Goal: Task Accomplishment & Management: Use online tool/utility

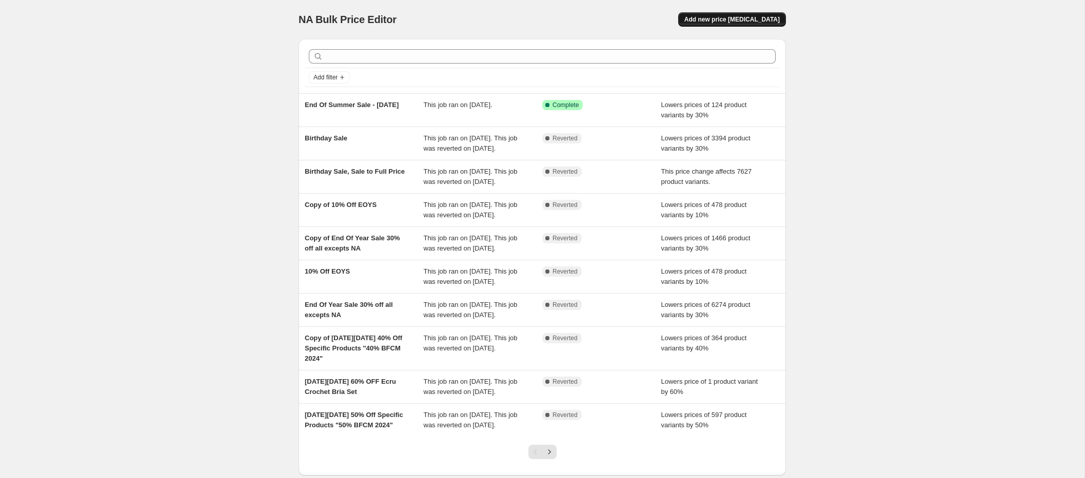
click at [747, 18] on span "Add new price [MEDICAL_DATA]" at bounding box center [731, 19] width 95 height 8
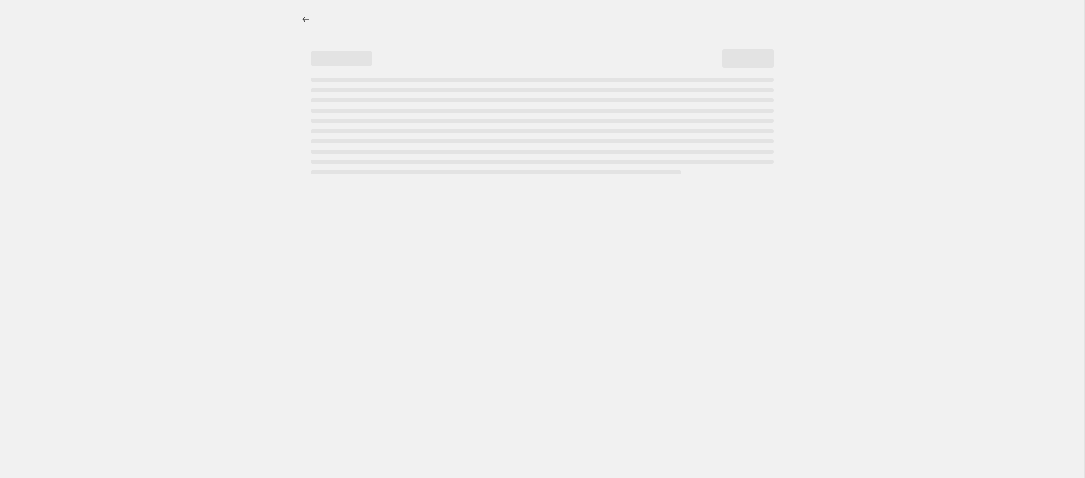
select select "percentage"
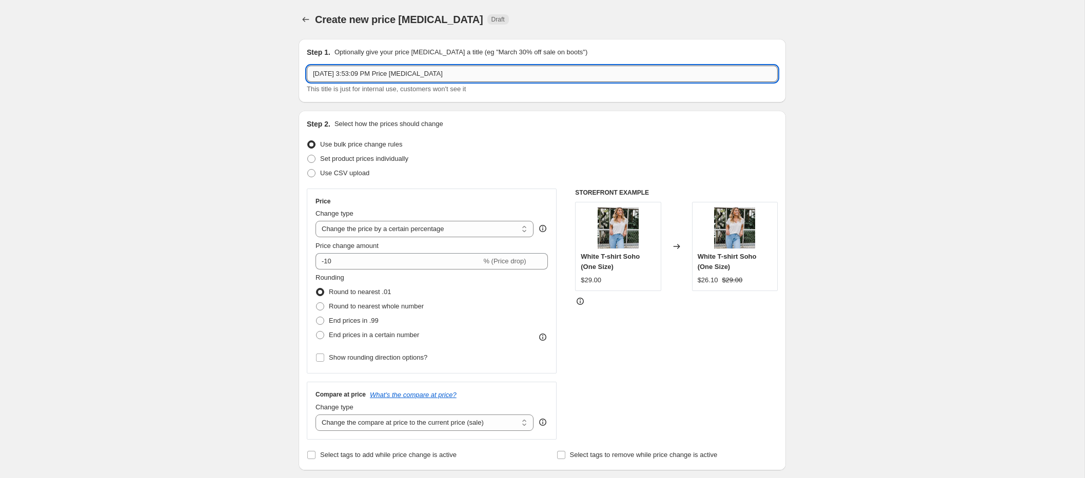
click at [390, 73] on input "[DATE] 3:53:09 PM Price [MEDICAL_DATA]" at bounding box center [542, 74] width 471 height 16
type input "End Of Summer Sale - [DATE]"
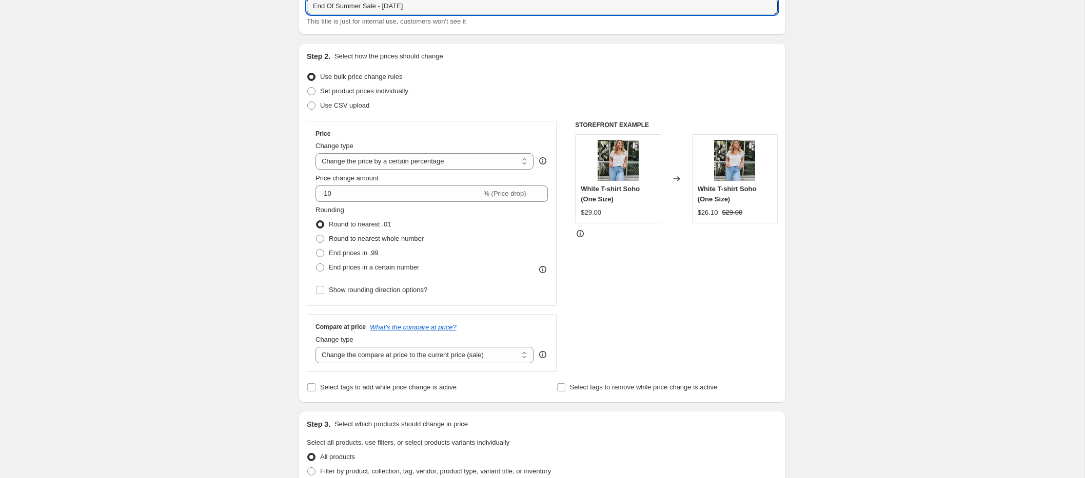
click at [237, 119] on div "Create new price [MEDICAL_DATA]. This page is ready Create new price [MEDICAL_D…" at bounding box center [542, 444] width 1084 height 1025
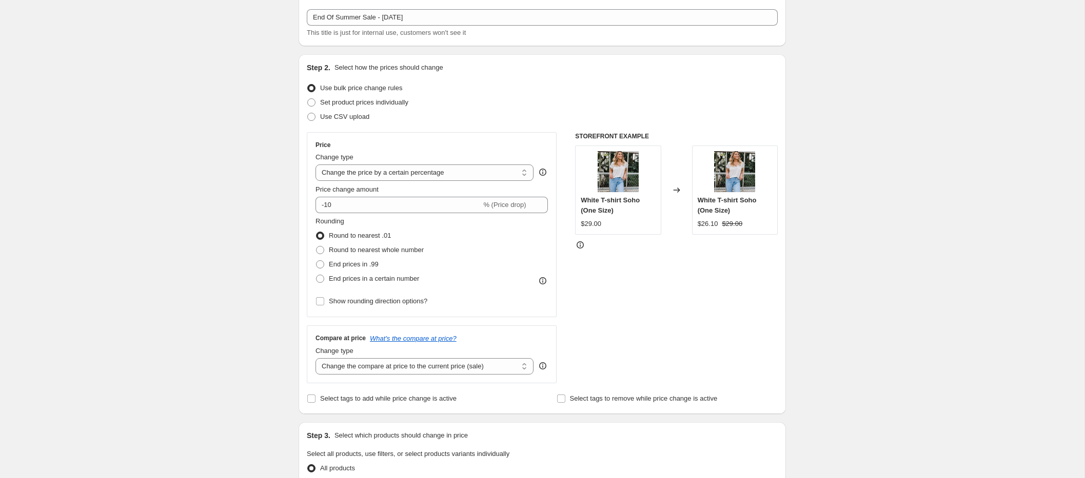
scroll to position [56, 0]
click at [428, 176] on select "Change the price to a certain amount Change the price by a certain amount Chang…" at bounding box center [424, 173] width 218 height 16
select select "bcap"
click at [315, 165] on select "Change the price to a certain amount Change the price by a certain amount Chang…" at bounding box center [424, 173] width 218 height 16
type input "-12.00"
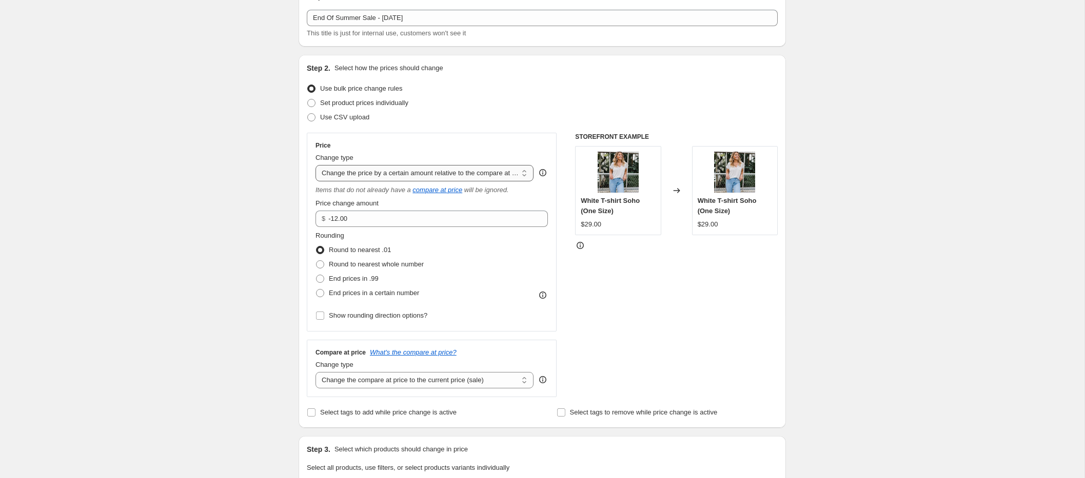
click at [437, 177] on select "Change the price to a certain amount Change the price by a certain amount Chang…" at bounding box center [424, 173] width 218 height 16
select select "pcap"
click at [315, 165] on select "Change the price to a certain amount Change the price by a certain amount Chang…" at bounding box center [424, 173] width 218 height 16
type input "-20"
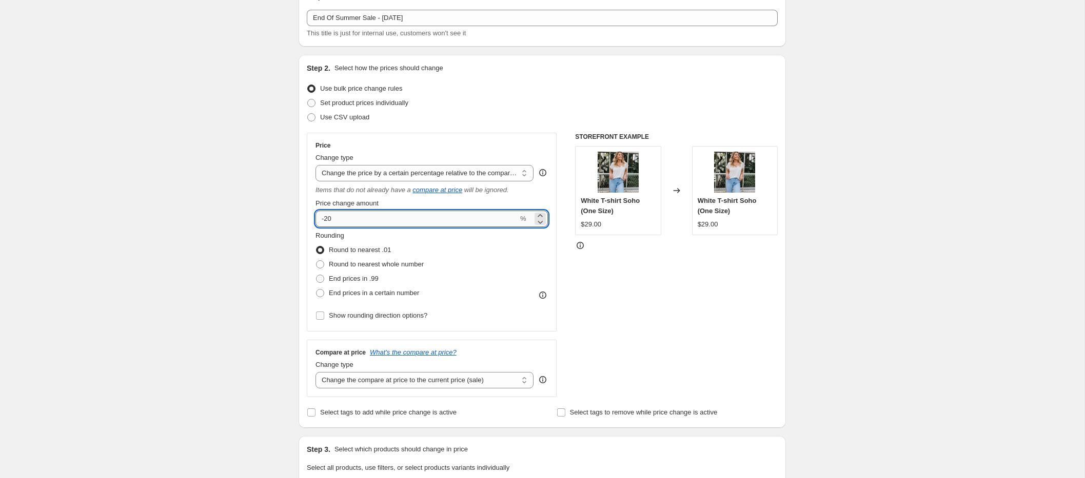
click at [425, 222] on input "-20" at bounding box center [416, 219] width 203 height 16
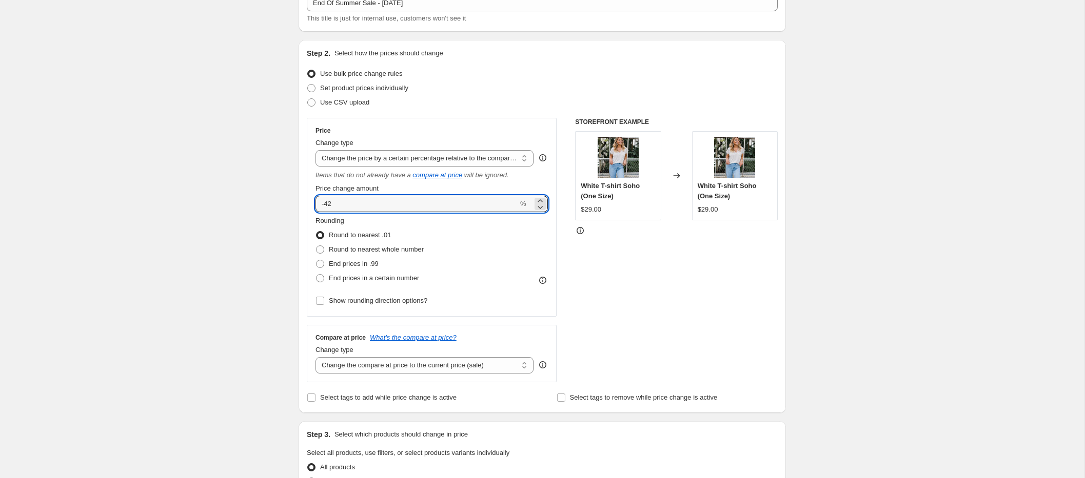
type input "-42"
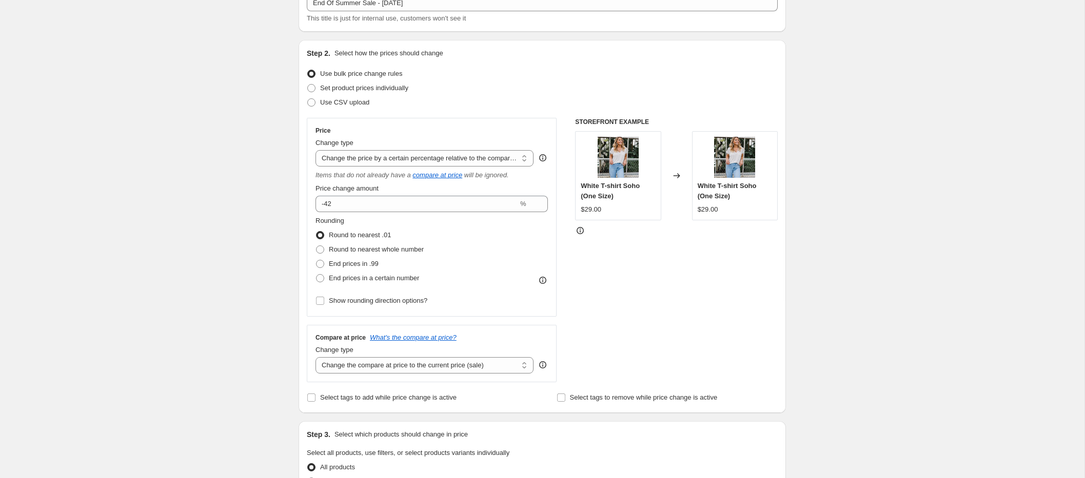
click at [242, 239] on div "Create new price [MEDICAL_DATA]. This page is ready Create new price [MEDICAL_D…" at bounding box center [542, 448] width 1084 height 1038
click at [321, 302] on input "Show rounding direction options?" at bounding box center [320, 301] width 8 height 8
checkbox input "true"
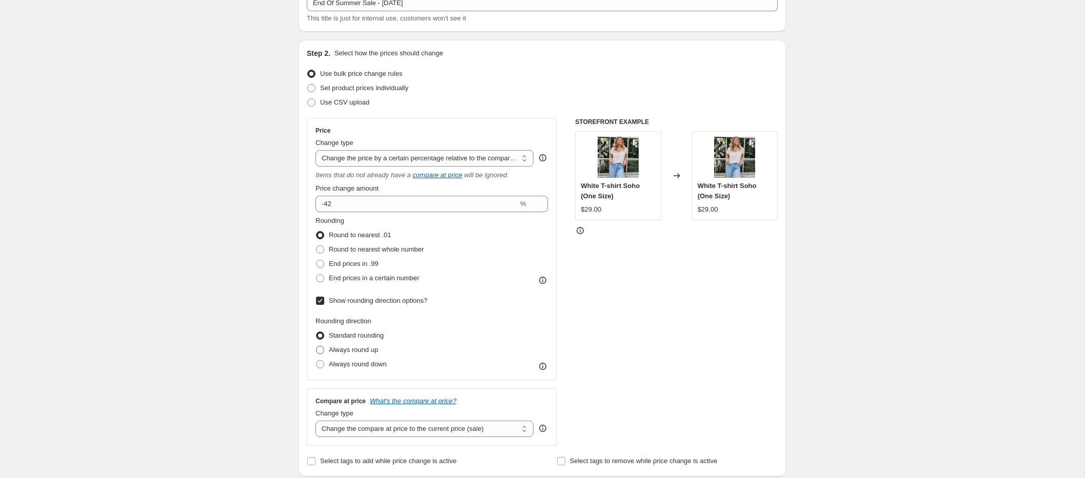
click at [321, 350] on span at bounding box center [320, 350] width 8 height 8
click at [316, 347] on input "Always round up" at bounding box center [316, 346] width 1 height 1
radio input "true"
click at [321, 250] on span at bounding box center [320, 250] width 8 height 8
click at [316, 246] on input "Round to nearest whole number" at bounding box center [316, 246] width 1 height 1
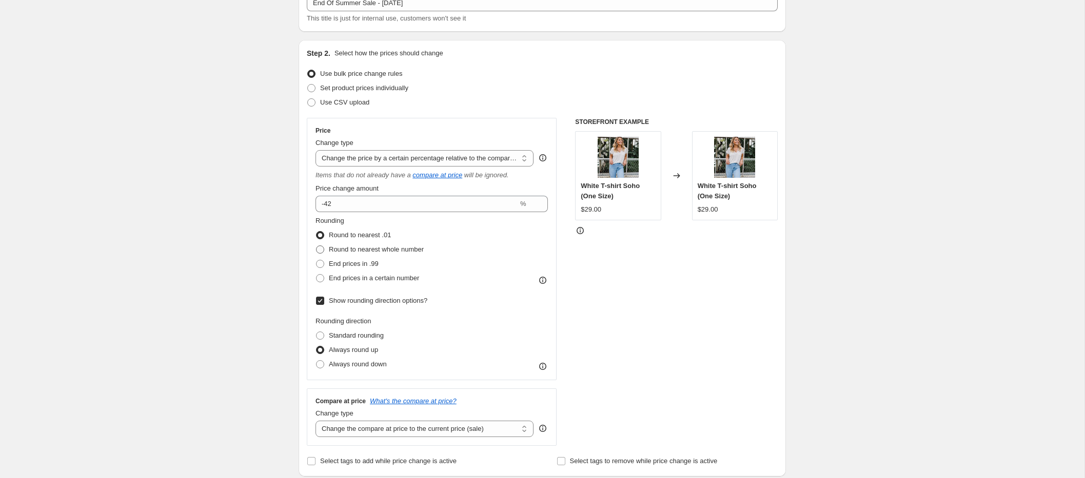
radio input "true"
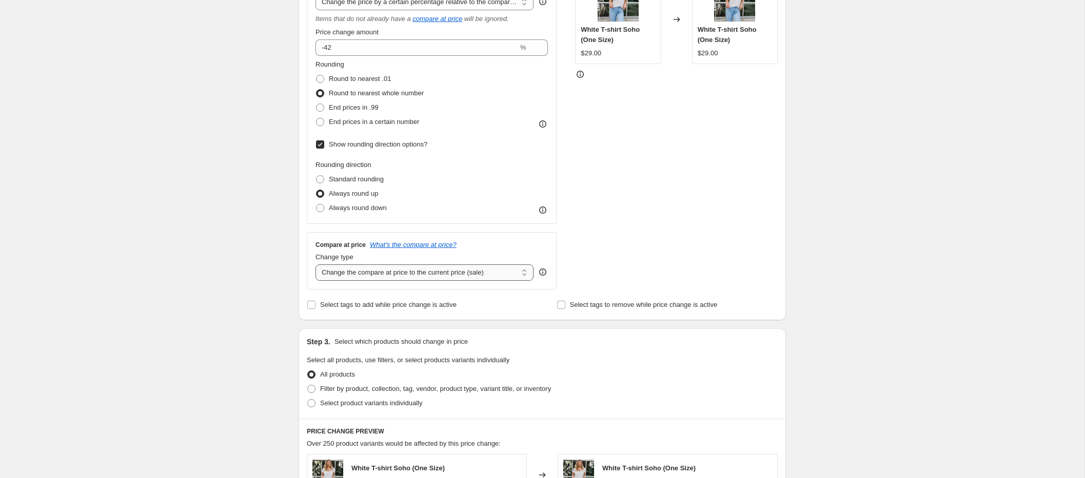
scroll to position [228, 0]
click at [398, 277] on select "Change the compare at price to the current price (sale) Change the compare at p…" at bounding box center [424, 272] width 218 height 16
select select "no_change"
click at [315, 264] on select "Change the compare at price to the current price (sale) Change the compare at p…" at bounding box center [424, 272] width 218 height 16
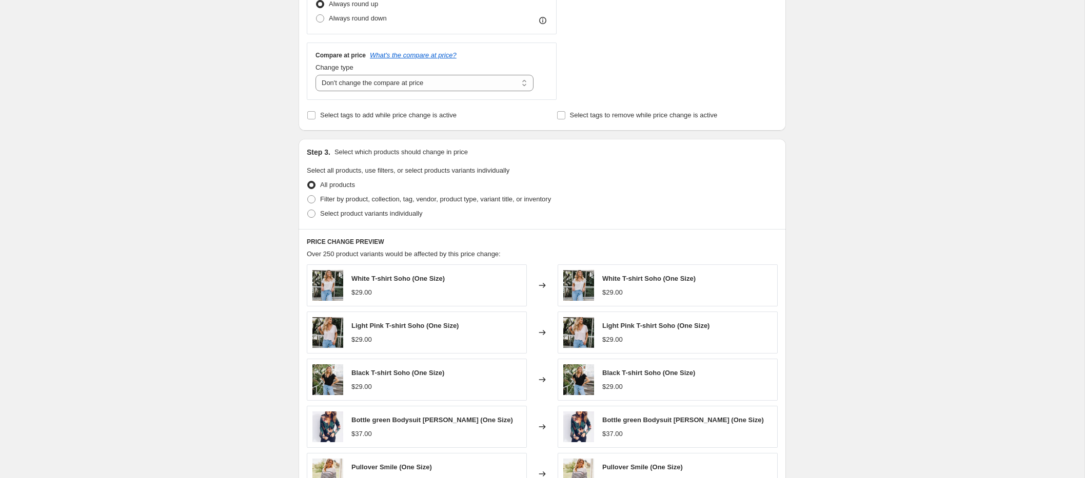
scroll to position [461, 0]
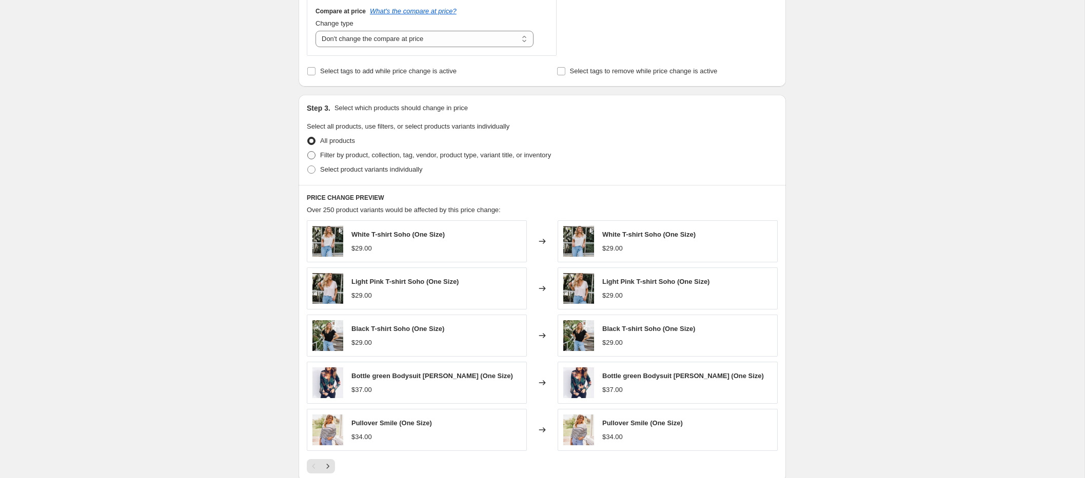
click at [308, 153] on span at bounding box center [311, 155] width 8 height 8
click at [308, 152] on input "Filter by product, collection, tag, vendor, product type, variant title, or inv…" at bounding box center [307, 151] width 1 height 1
radio input "true"
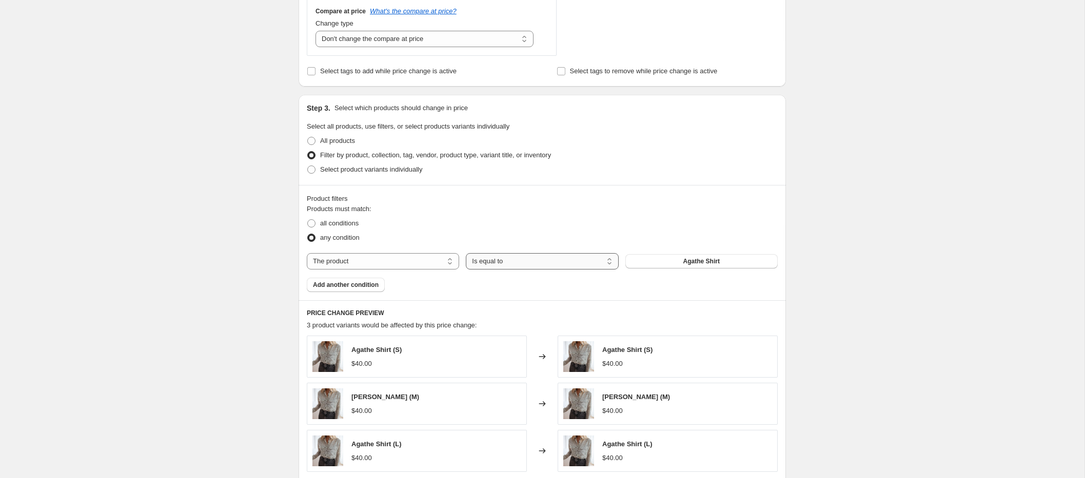
click at [521, 261] on select "Is equal to Is not equal to" at bounding box center [542, 261] width 152 height 16
click at [466, 253] on select "Is equal to Is not equal to" at bounding box center [542, 261] width 152 height 16
click at [374, 265] on select "The product The product's collection The product's tag The product's vendor The…" at bounding box center [383, 261] width 152 height 16
select select "collection"
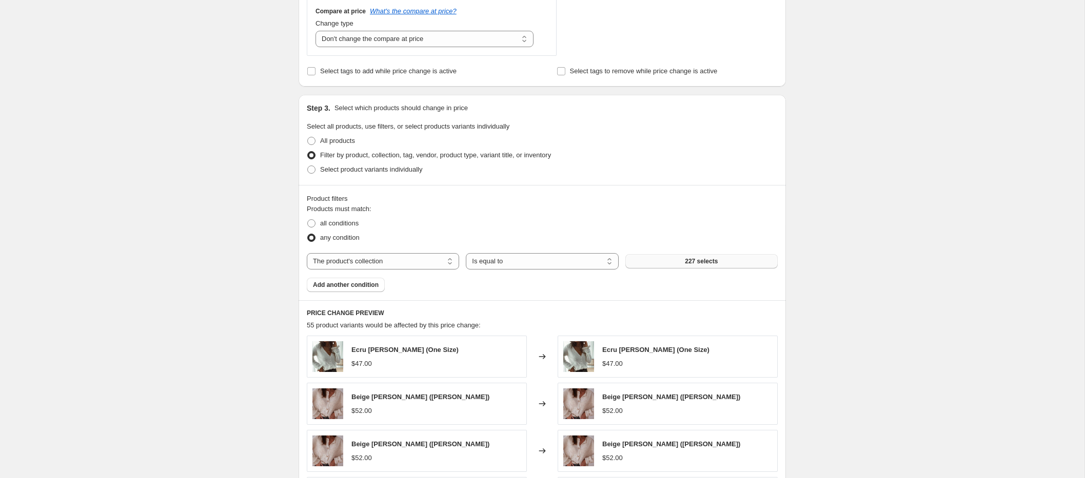
click at [695, 265] on span "227 selects" at bounding box center [701, 261] width 33 height 8
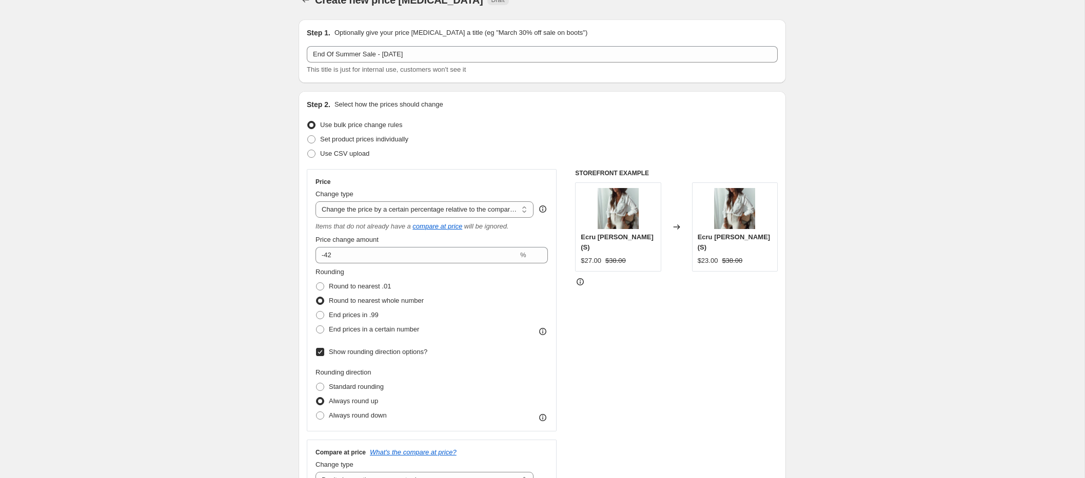
scroll to position [0, 0]
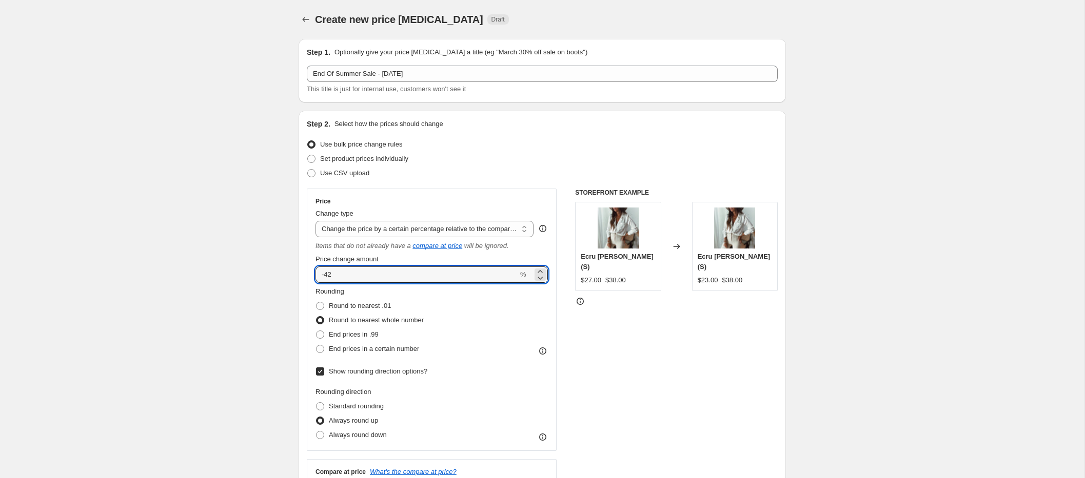
drag, startPoint x: 379, startPoint y: 277, endPoint x: 311, endPoint y: 274, distance: 68.3
click at [311, 274] on div "Price Change type Change the price to a certain amount Change the price by a ce…" at bounding box center [432, 320] width 250 height 263
type input "-30"
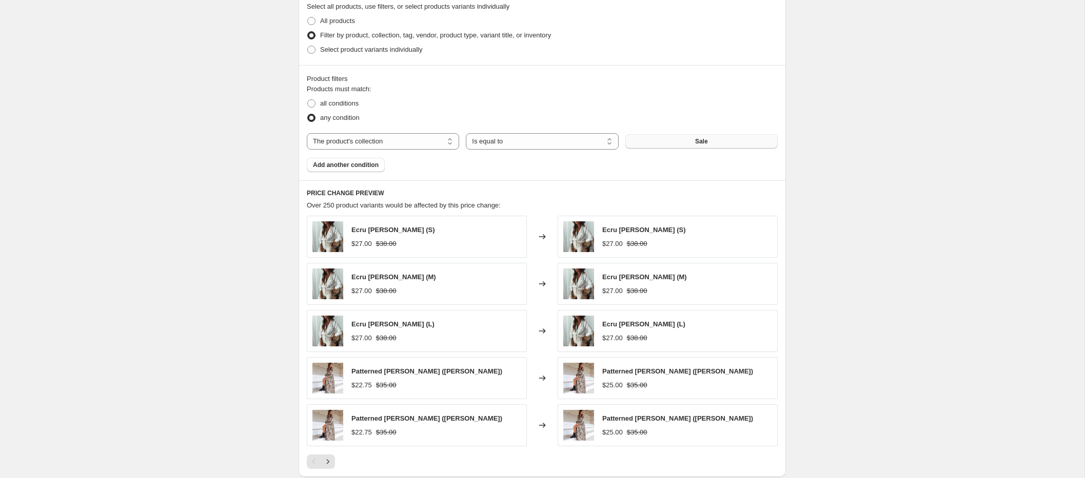
scroll to position [619, 0]
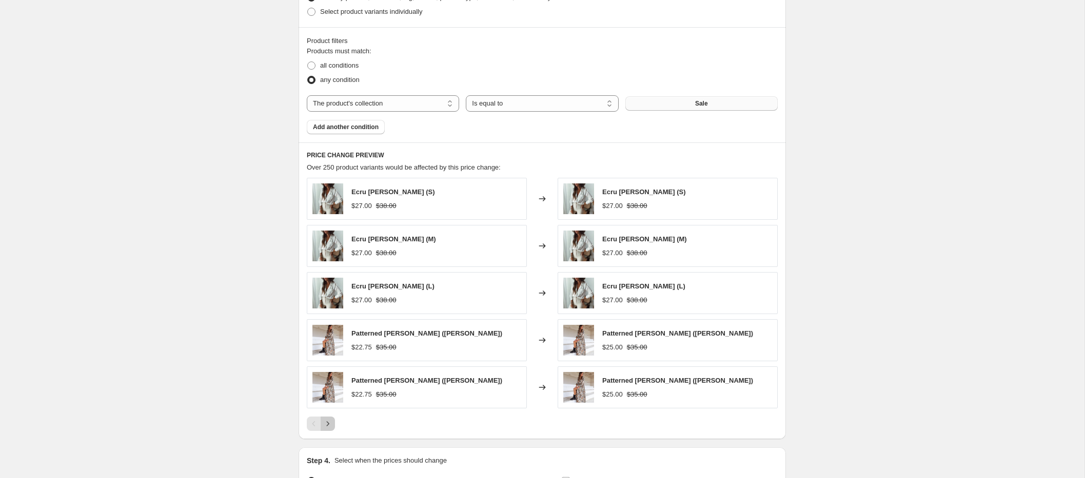
click at [324, 423] on icon "Next" at bounding box center [328, 424] width 10 height 10
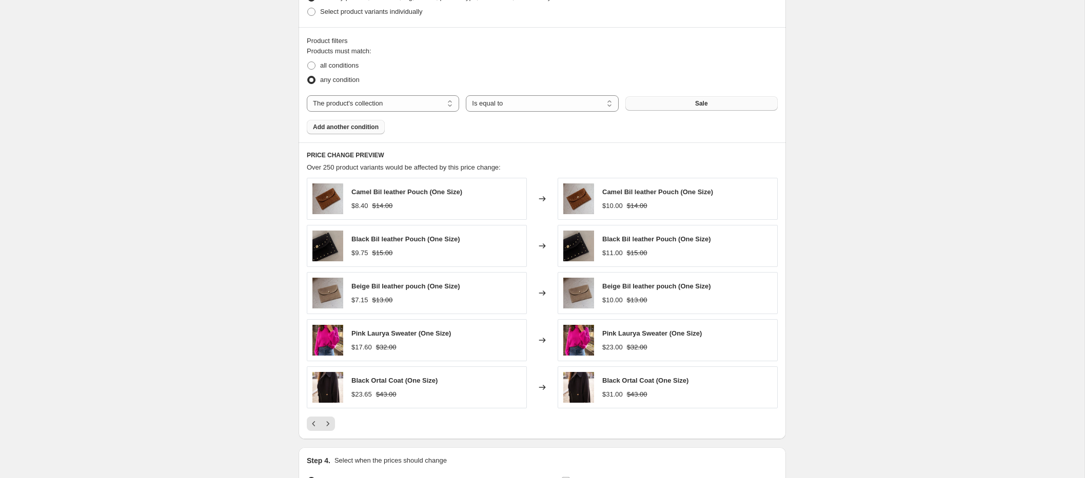
click at [362, 130] on span "Add another condition" at bounding box center [346, 127] width 66 height 8
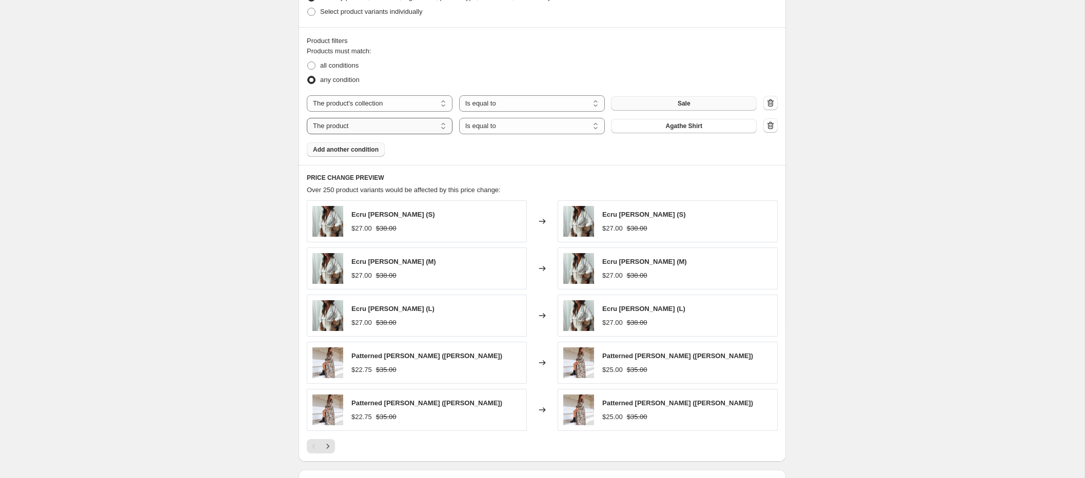
click at [364, 128] on select "The product The product's collection The product's tag The product's vendor The…" at bounding box center [380, 126] width 146 height 16
select select "product_type"
click at [523, 129] on select "Is equal to Is not equal to" at bounding box center [532, 126] width 146 height 16
select select "not_equal"
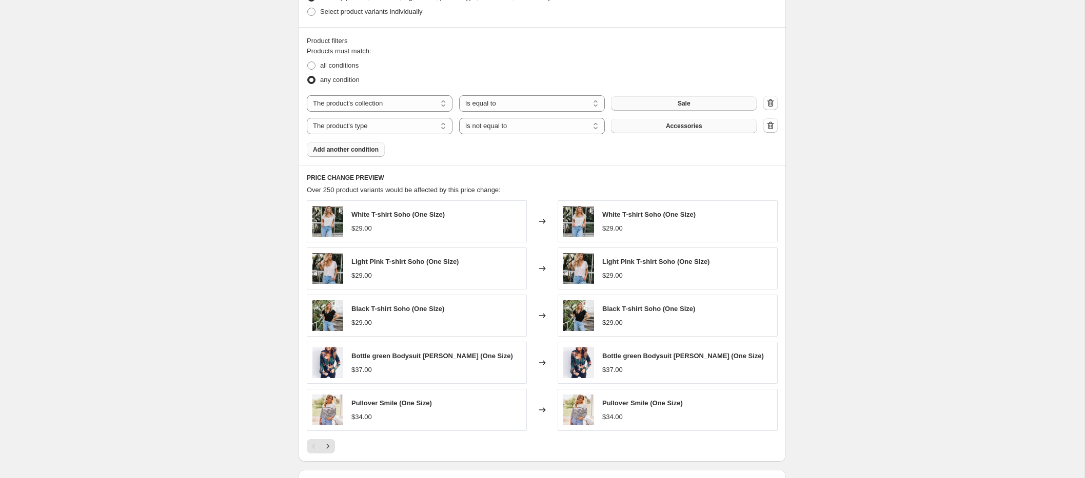
click at [650, 127] on button "Accessories" at bounding box center [684, 126] width 146 height 14
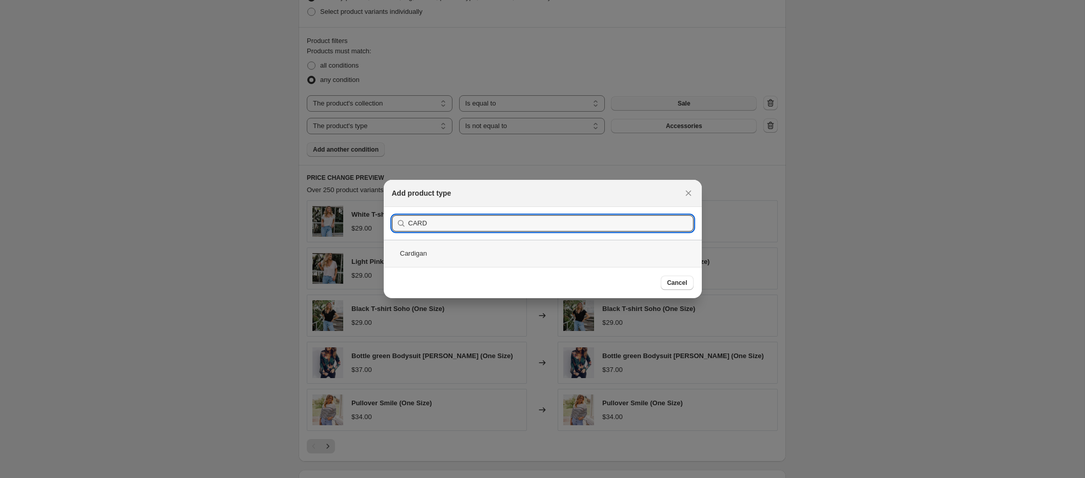
type input "CARD"
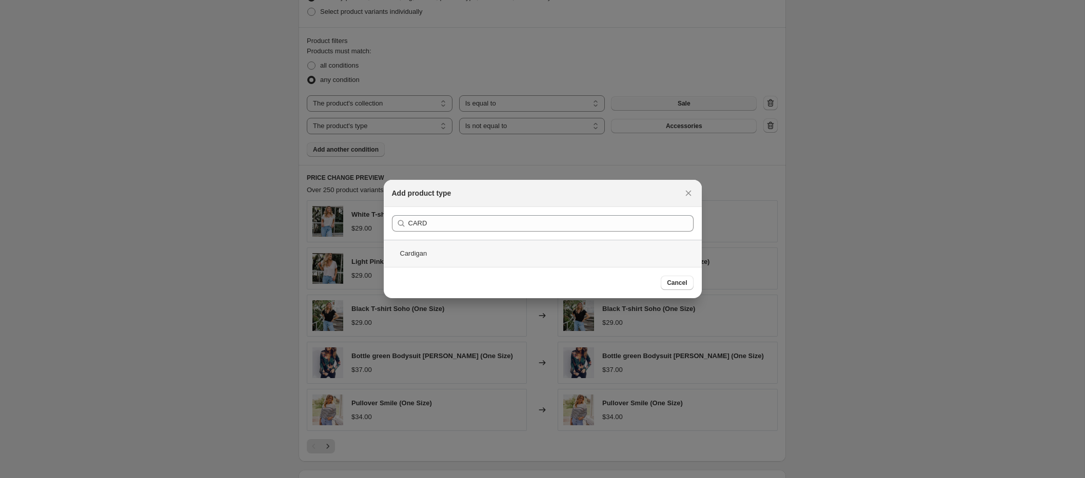
click at [461, 255] on div "Cardigan" at bounding box center [543, 253] width 318 height 27
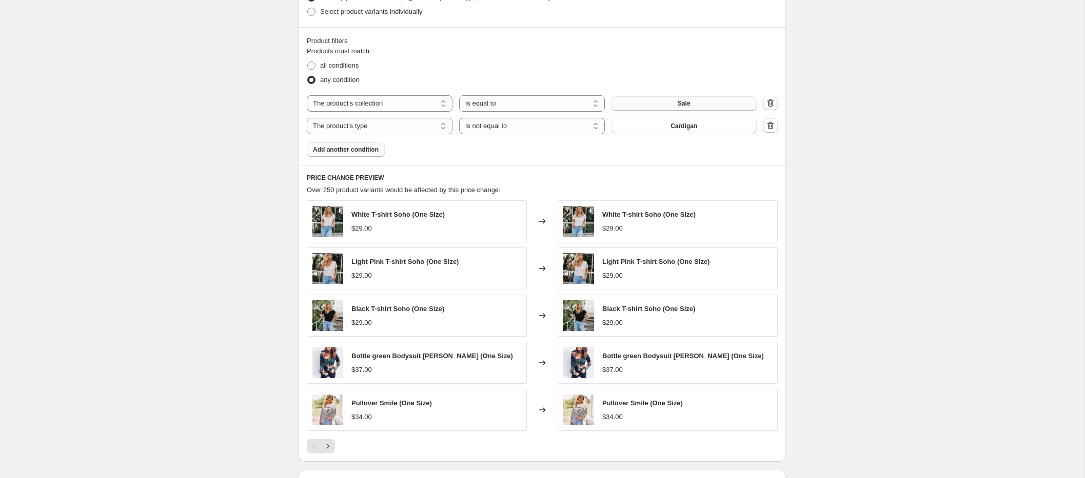
click at [366, 151] on span "Add another condition" at bounding box center [346, 150] width 66 height 8
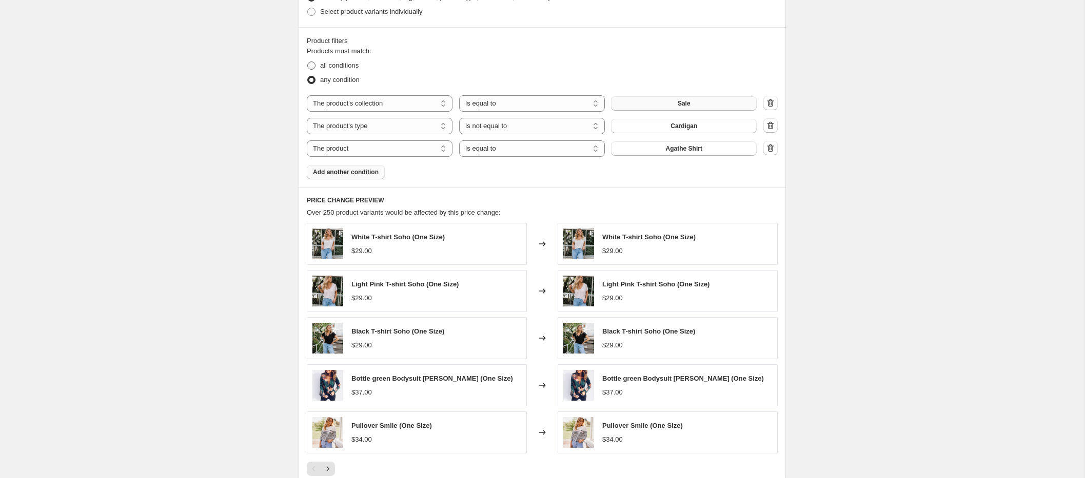
click at [335, 64] on span "all conditions" at bounding box center [339, 66] width 38 height 8
click at [308, 62] on input "all conditions" at bounding box center [307, 62] width 1 height 1
radio input "true"
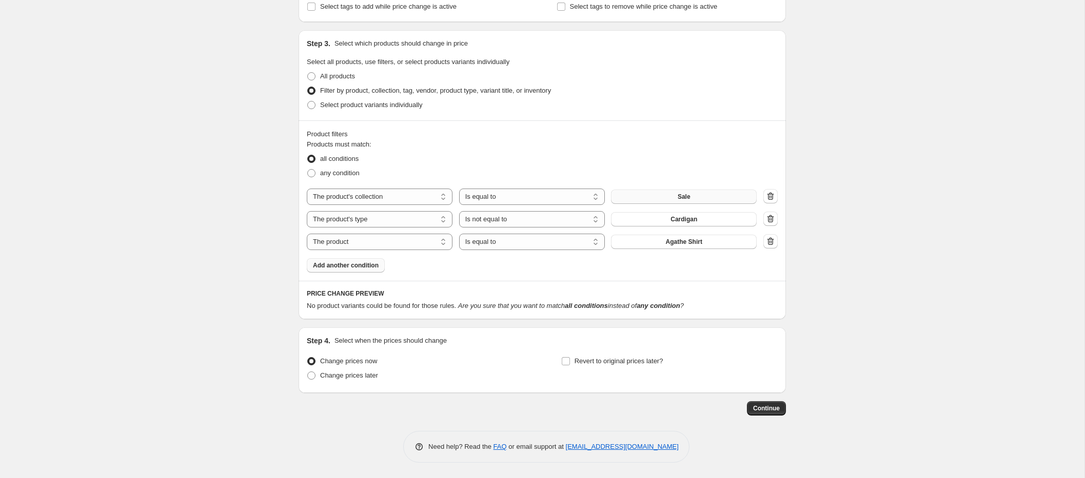
scroll to position [526, 0]
click at [428, 239] on select "The product The product's collection The product's tag The product's vendor The…" at bounding box center [380, 242] width 146 height 16
select select "product_type"
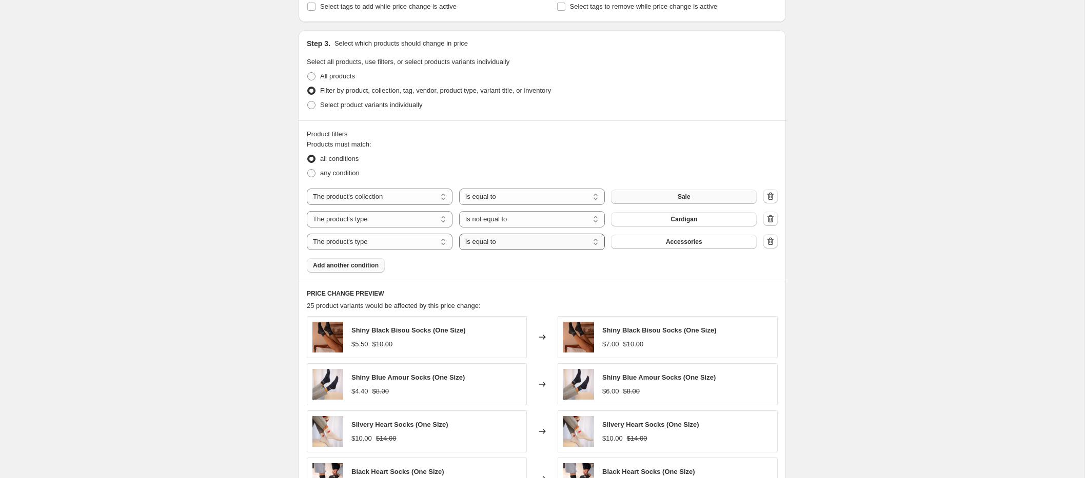
click at [504, 241] on select "Is equal to Is not equal to" at bounding box center [532, 242] width 146 height 16
select select "not_equal"
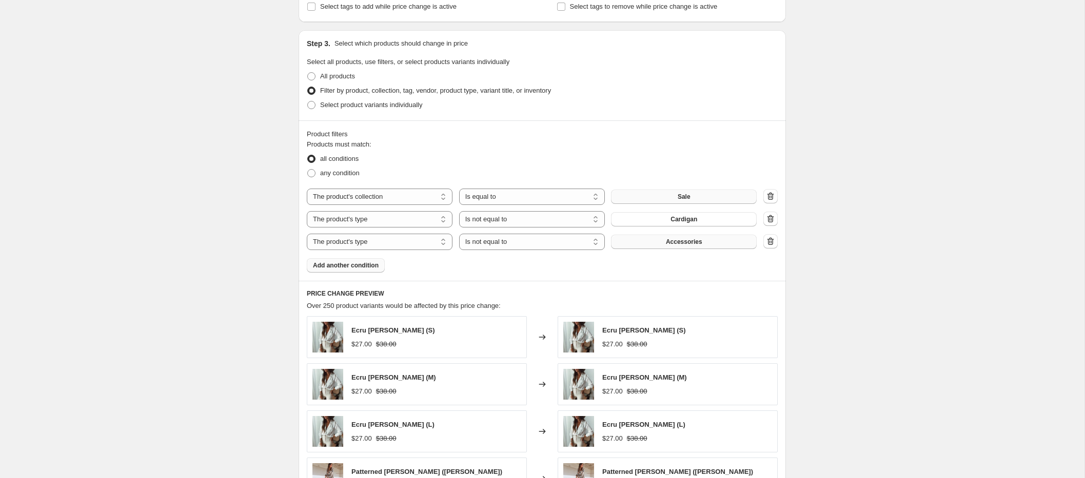
click at [701, 243] on span "Accessories" at bounding box center [684, 242] width 36 height 8
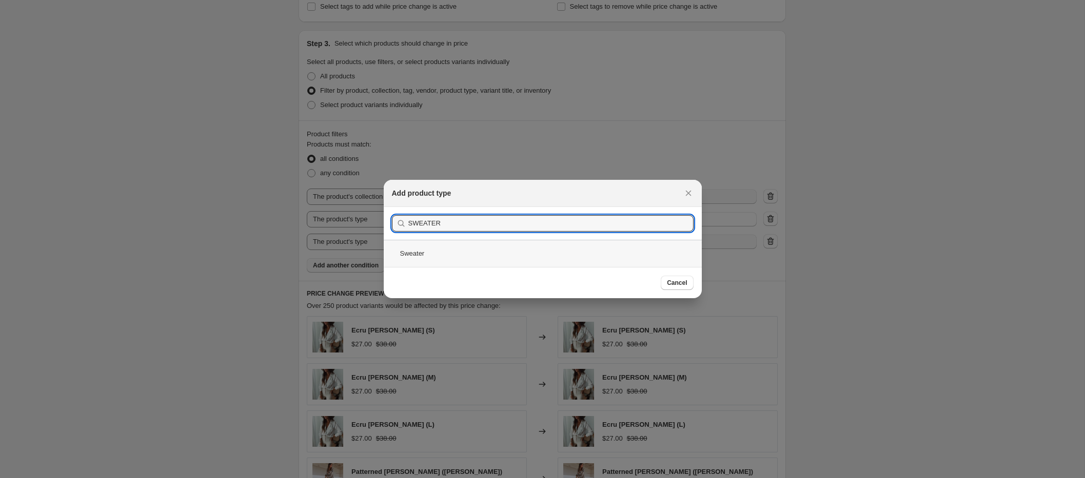
type input "SWEATER"
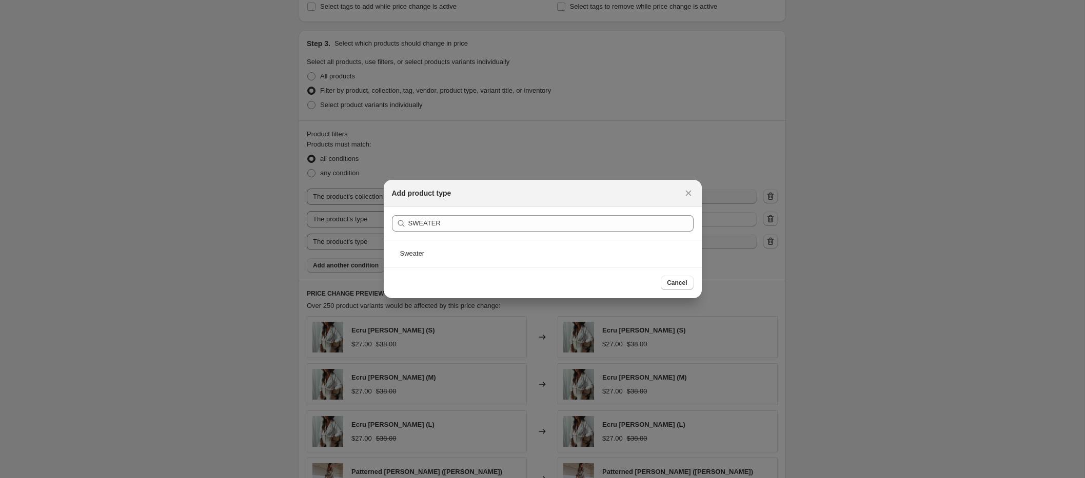
drag, startPoint x: 474, startPoint y: 248, endPoint x: 508, endPoint y: 254, distance: 34.4
click at [474, 248] on div "Sweater" at bounding box center [543, 253] width 318 height 27
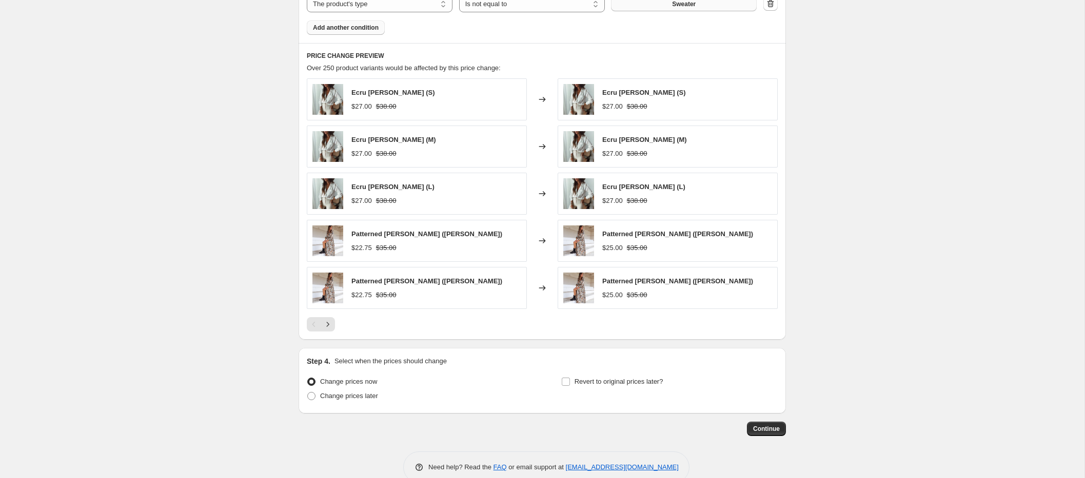
scroll to position [784, 0]
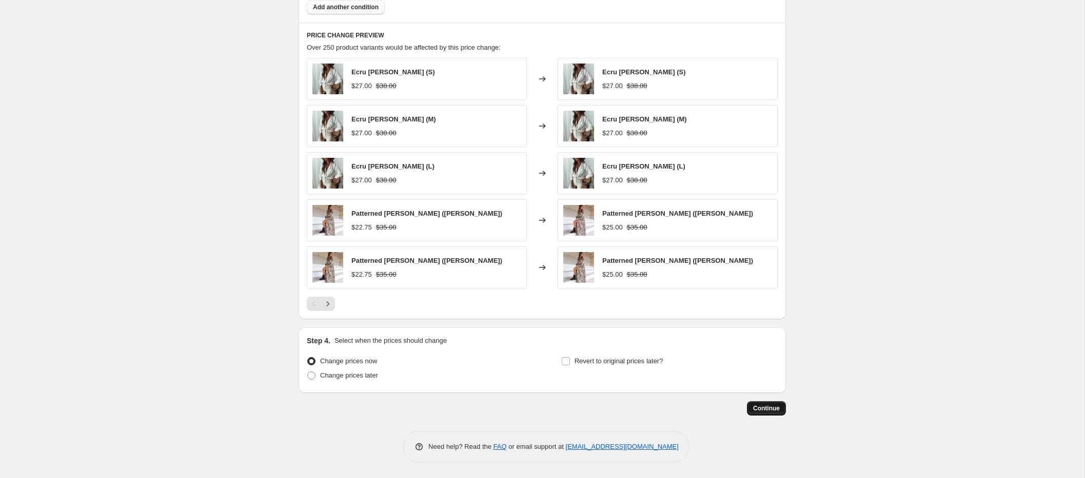
click at [773, 408] on span "Continue" at bounding box center [766, 409] width 27 height 8
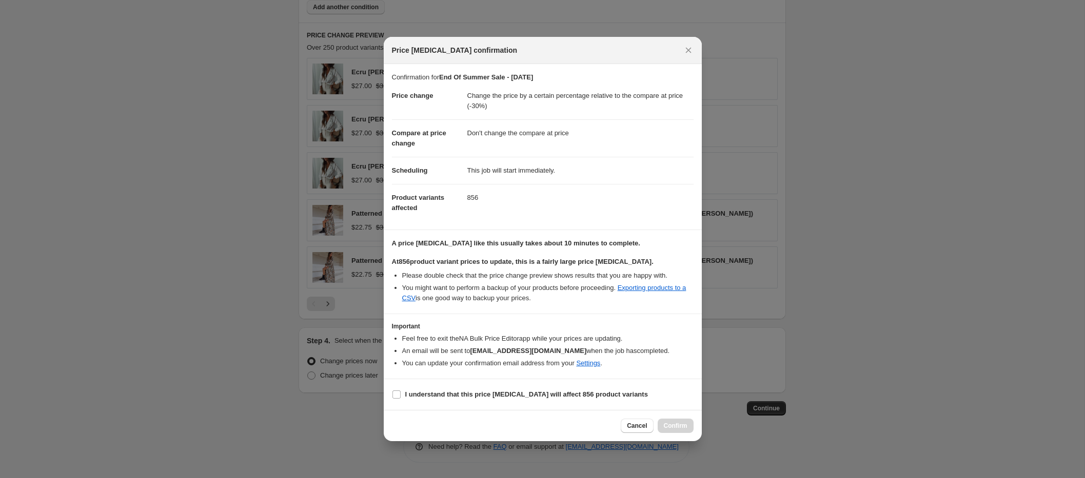
click at [634, 429] on span "Cancel" at bounding box center [637, 426] width 20 height 8
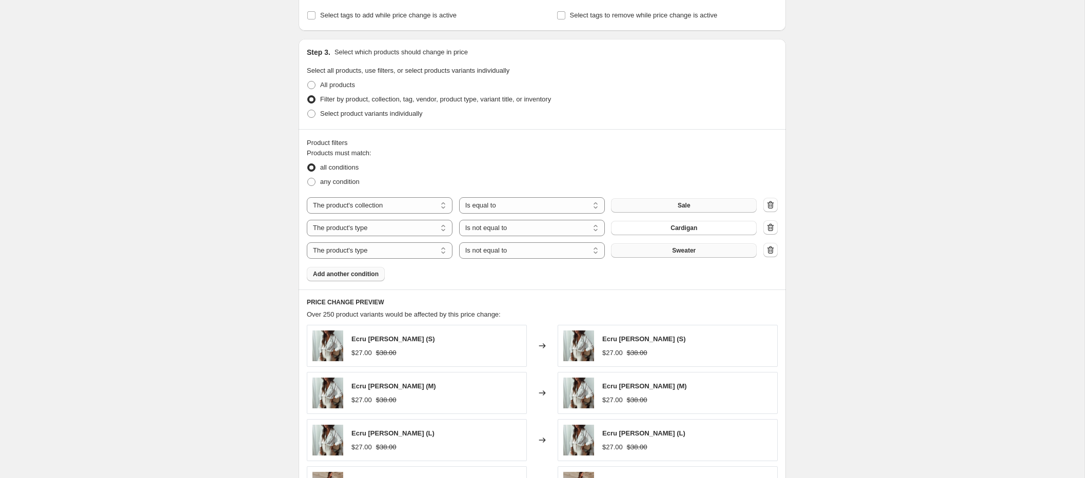
scroll to position [519, 0]
click at [337, 272] on span "Add another condition" at bounding box center [346, 272] width 66 height 8
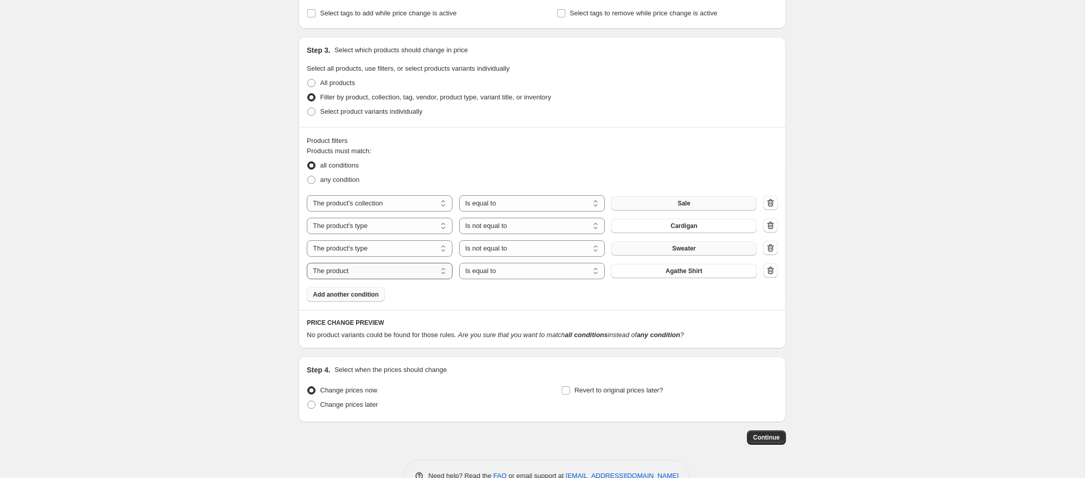
click at [361, 269] on select "The product The product's collection The product's tag The product's vendor The…" at bounding box center [380, 271] width 146 height 16
select select "product_status"
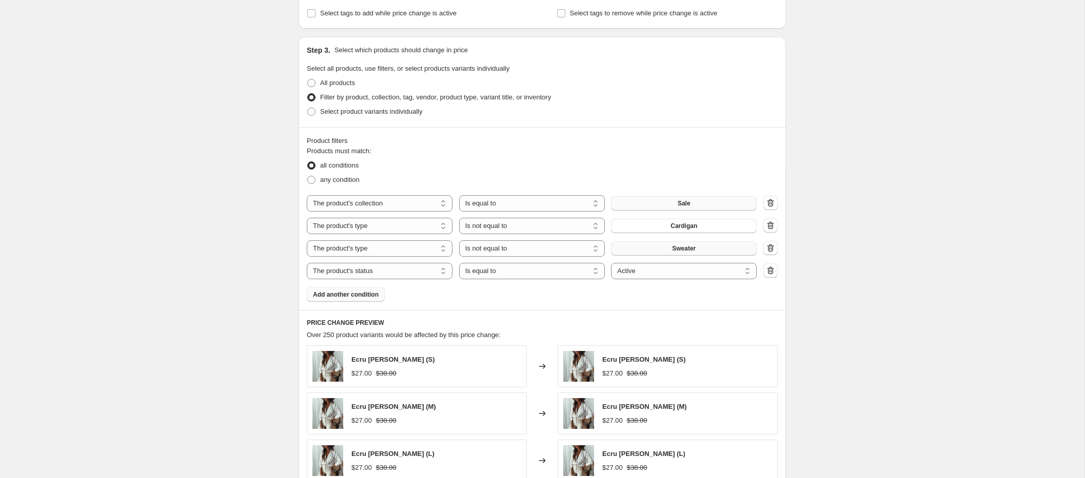
scroll to position [807, 0]
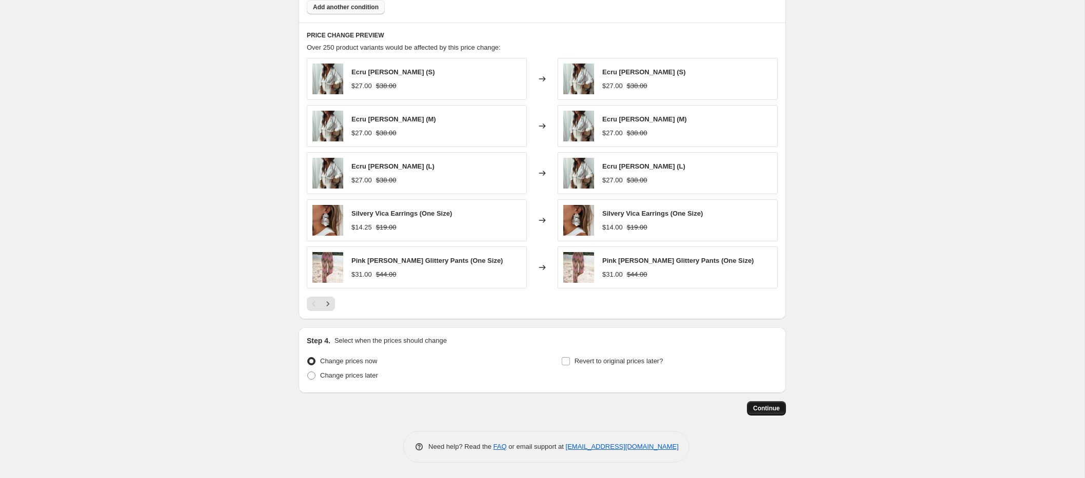
click at [756, 411] on span "Continue" at bounding box center [766, 409] width 27 height 8
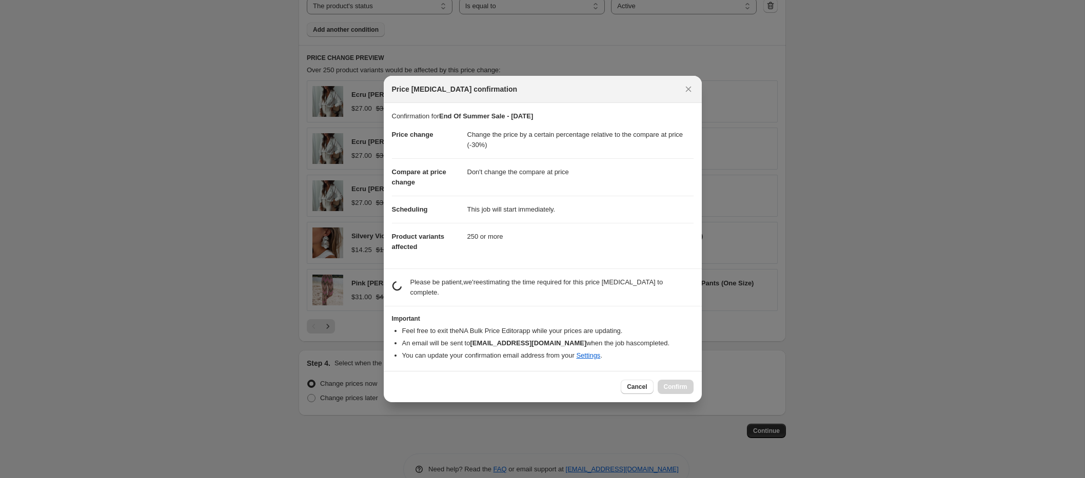
scroll to position [0, 0]
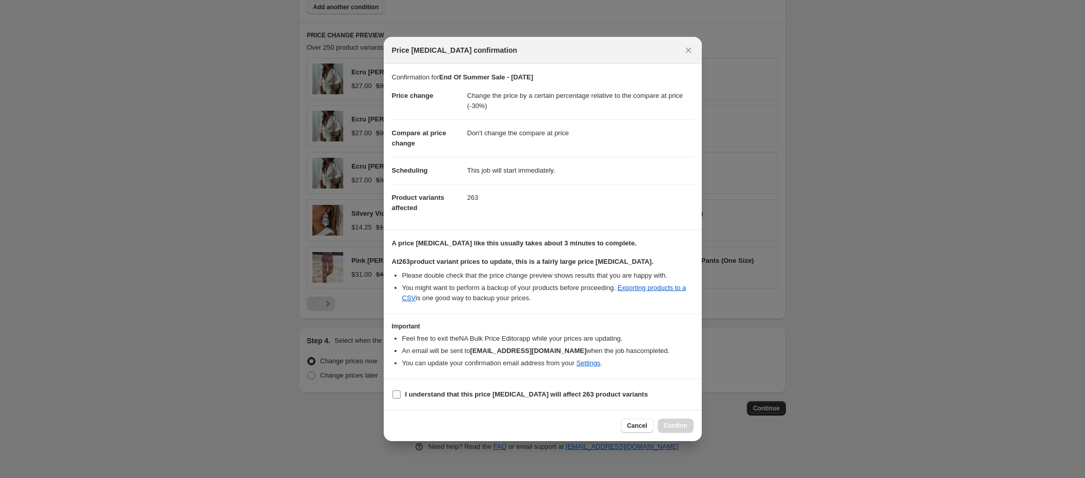
click at [478, 396] on b "I understand that this price [MEDICAL_DATA] will affect 263 product variants" at bounding box center [526, 395] width 243 height 8
click at [401, 396] on input "I understand that this price [MEDICAL_DATA] will affect 263 product variants" at bounding box center [396, 395] width 8 height 8
checkbox input "true"
click at [680, 429] on span "Confirm" at bounding box center [676, 426] width 24 height 8
